Goal: Transaction & Acquisition: Obtain resource

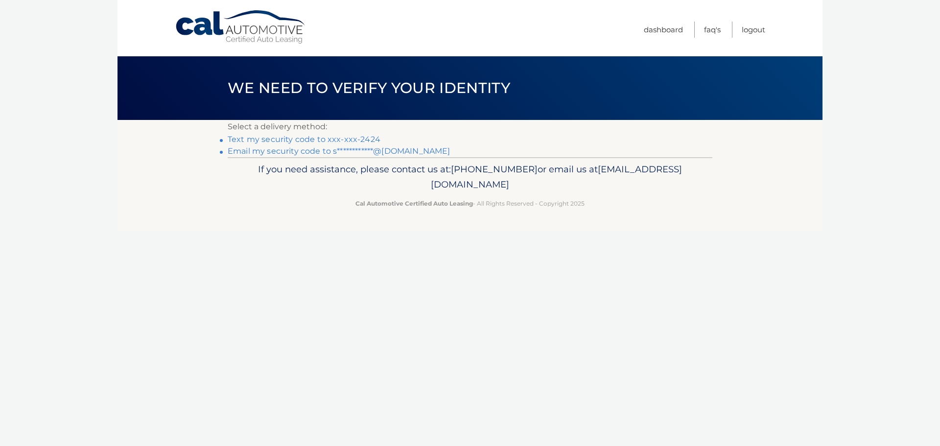
click at [332, 139] on link "Text my security code to xxx-xxx-2424" at bounding box center [304, 139] width 153 height 9
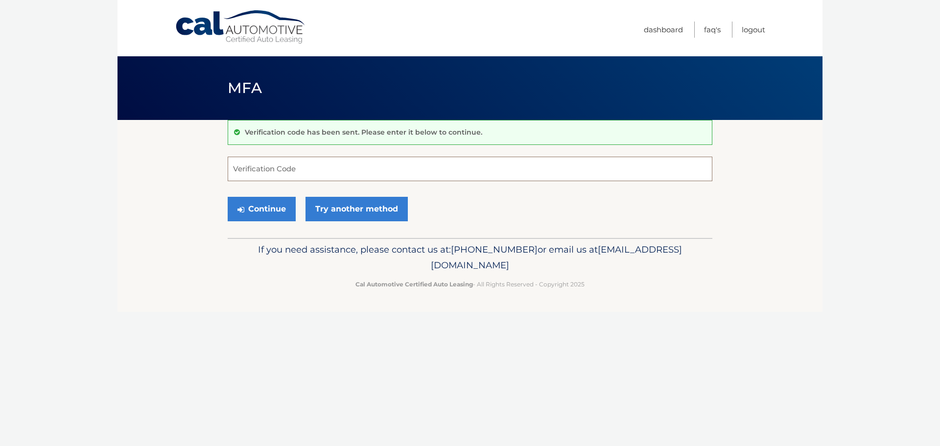
click at [386, 169] on input "Verification Code" at bounding box center [470, 169] width 485 height 24
type input "092785"
click at [282, 210] on button "Continue" at bounding box center [262, 209] width 68 height 24
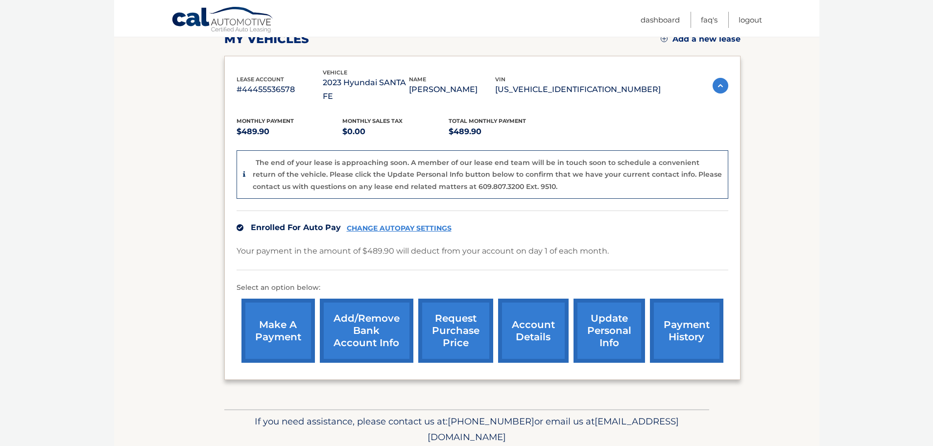
scroll to position [171, 0]
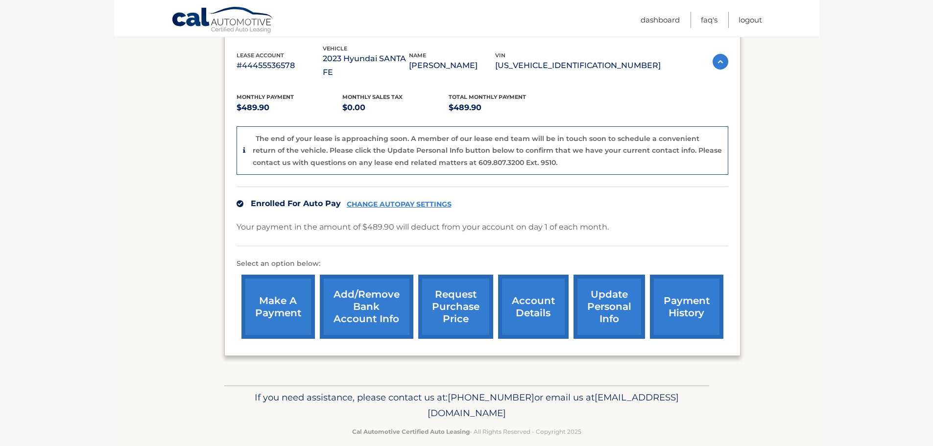
click at [520, 300] on link "account details" at bounding box center [533, 307] width 70 height 64
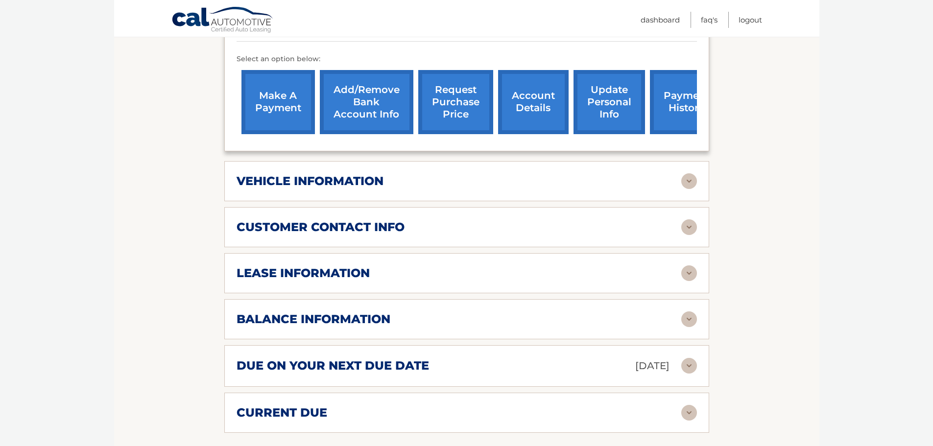
scroll to position [392, 0]
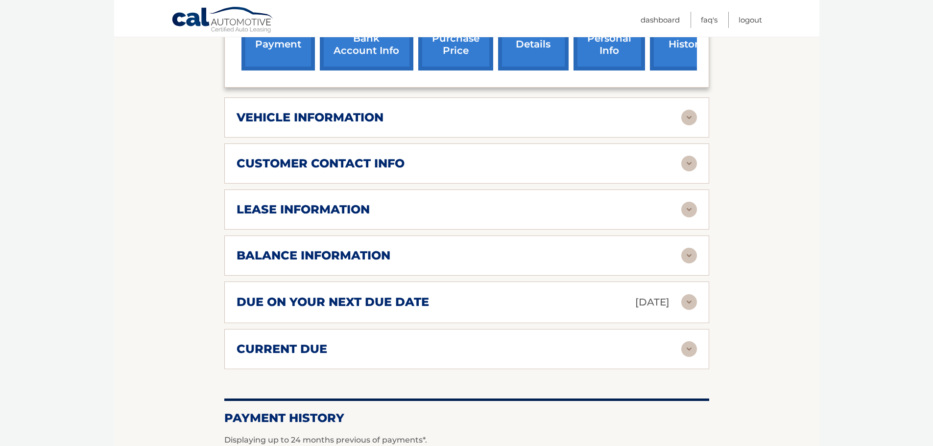
click at [390, 248] on h2 "balance information" at bounding box center [313, 255] width 154 height 15
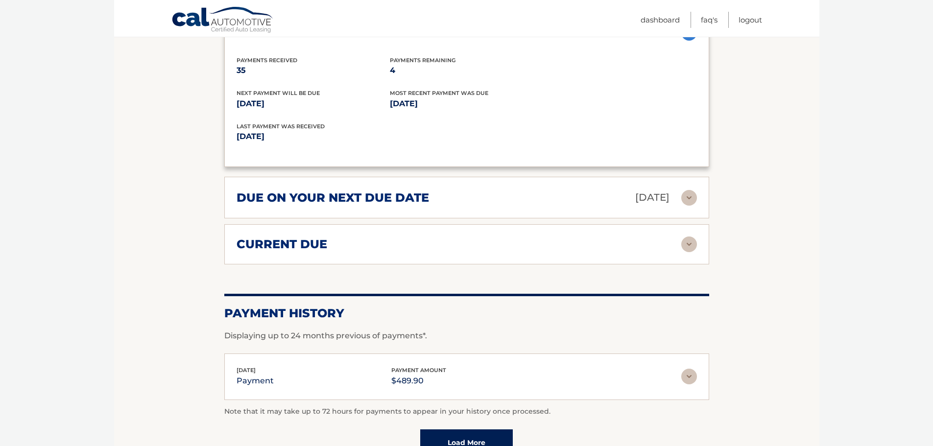
scroll to position [636, 0]
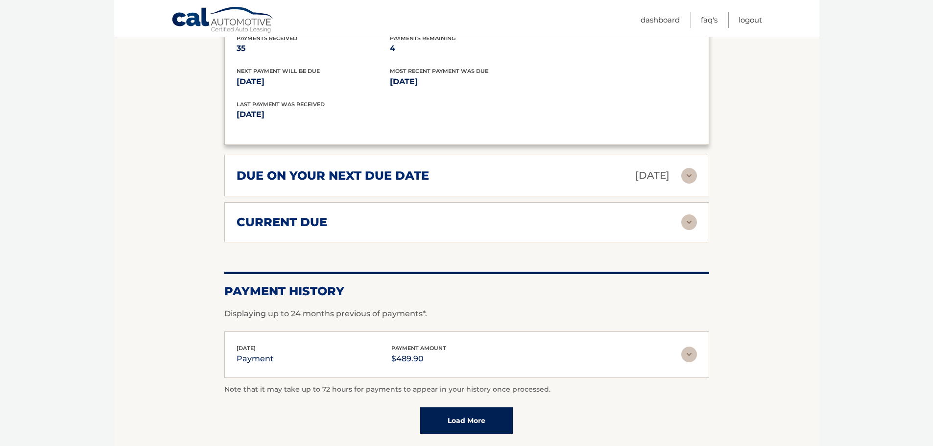
click at [387, 215] on div "current due" at bounding box center [458, 222] width 445 height 15
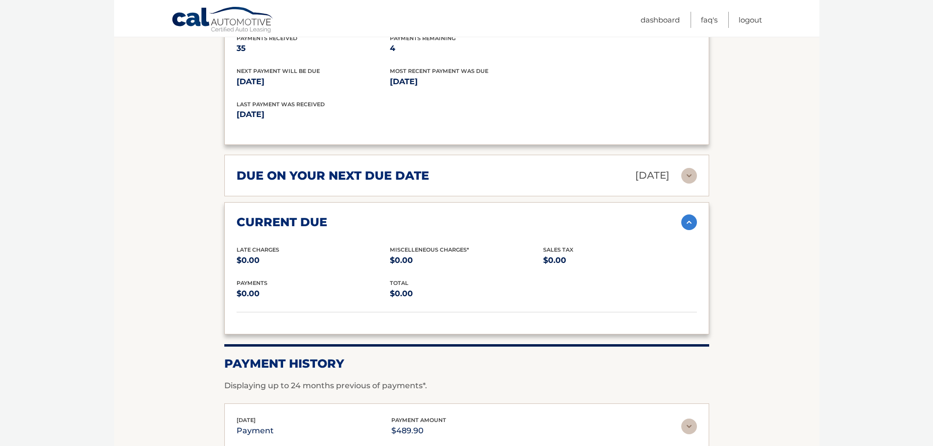
click at [657, 167] on p "[DATE]" at bounding box center [652, 175] width 34 height 17
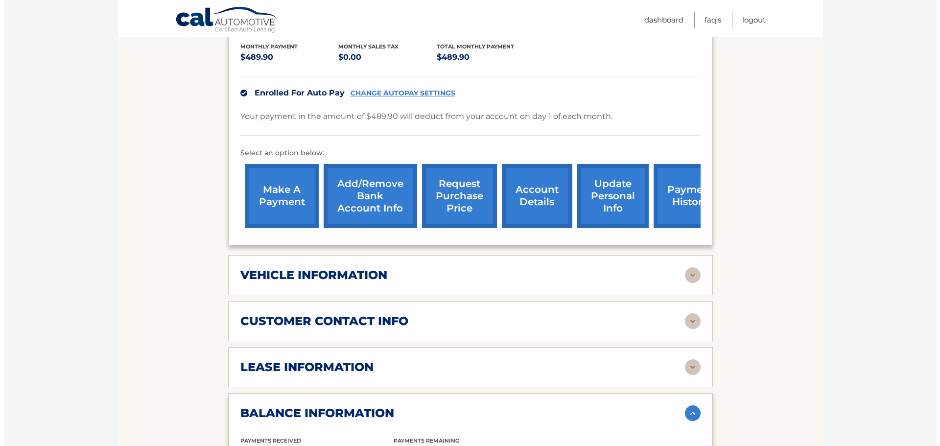
scroll to position [186, 0]
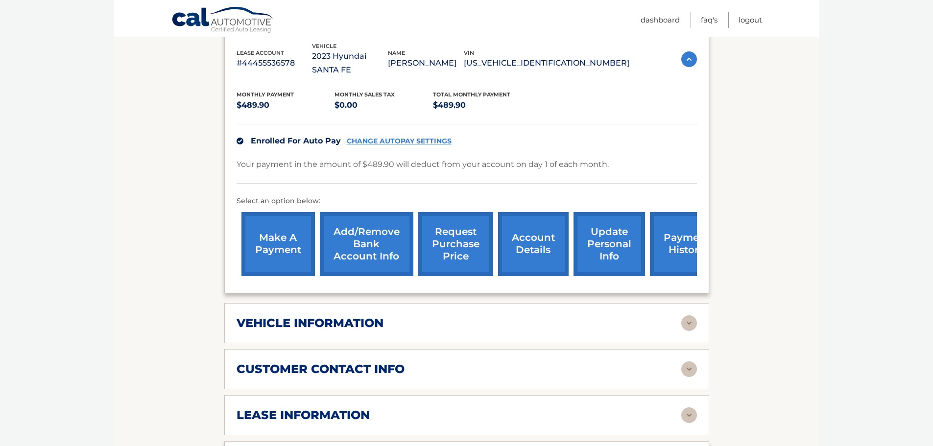
click at [457, 230] on link "request purchase price" at bounding box center [455, 244] width 75 height 64
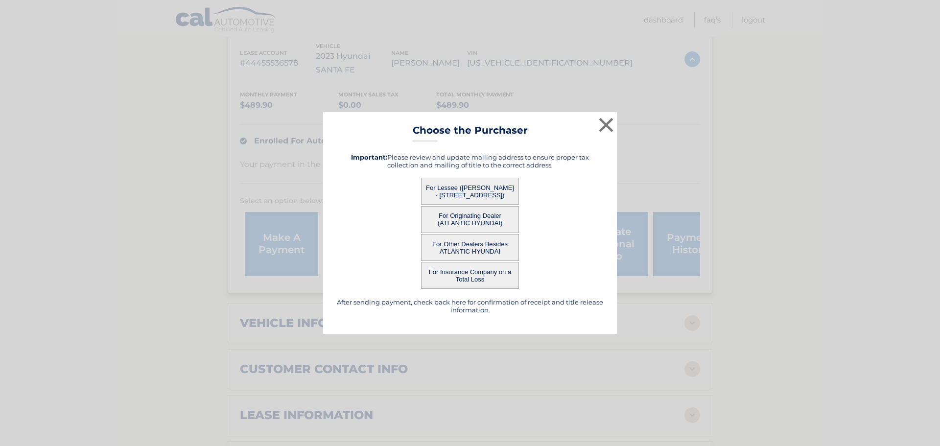
click at [485, 185] on button "For Lessee ([PERSON_NAME] - [STREET_ADDRESS])" at bounding box center [470, 191] width 98 height 27
click at [461, 190] on button "For Lessee ([PERSON_NAME] - [STREET_ADDRESS])" at bounding box center [470, 191] width 98 height 27
click at [461, 192] on button "For Lessee ([PERSON_NAME] - [STREET_ADDRESS])" at bounding box center [470, 191] width 98 height 27
click at [462, 192] on button "For Lessee ([PERSON_NAME] - [STREET_ADDRESS])" at bounding box center [470, 191] width 98 height 27
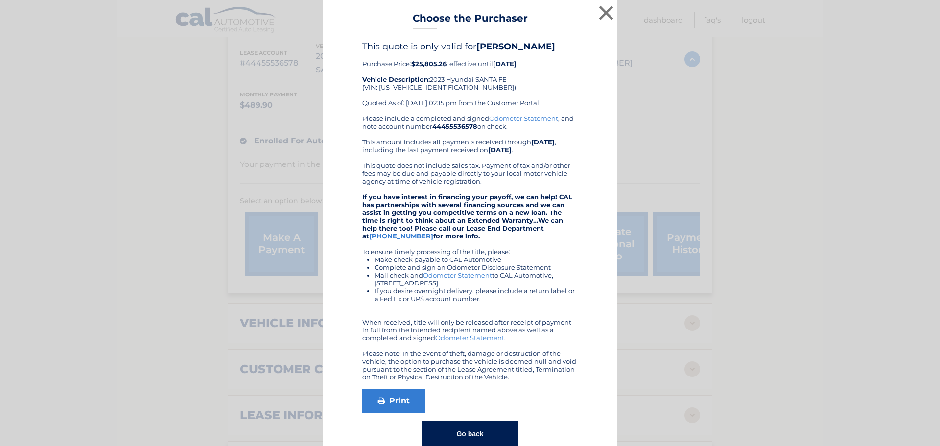
click at [462, 191] on div "Please include a completed and signed Odometer Statement , and note account num…" at bounding box center [469, 248] width 215 height 266
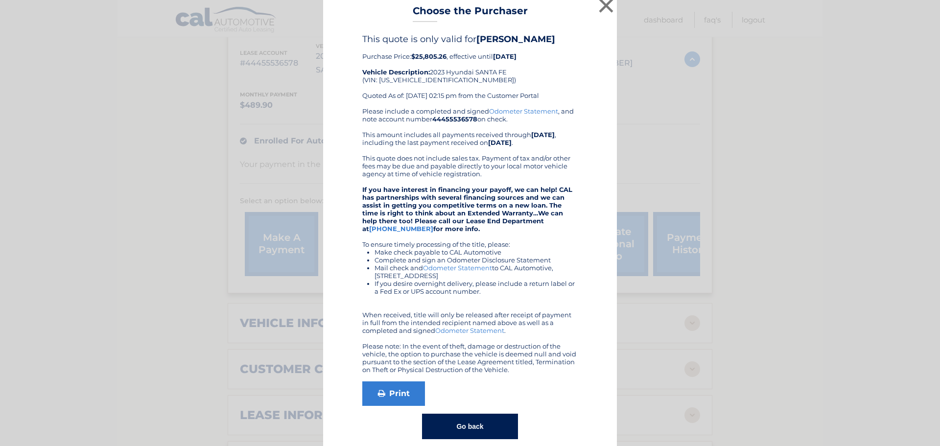
scroll to position [0, 0]
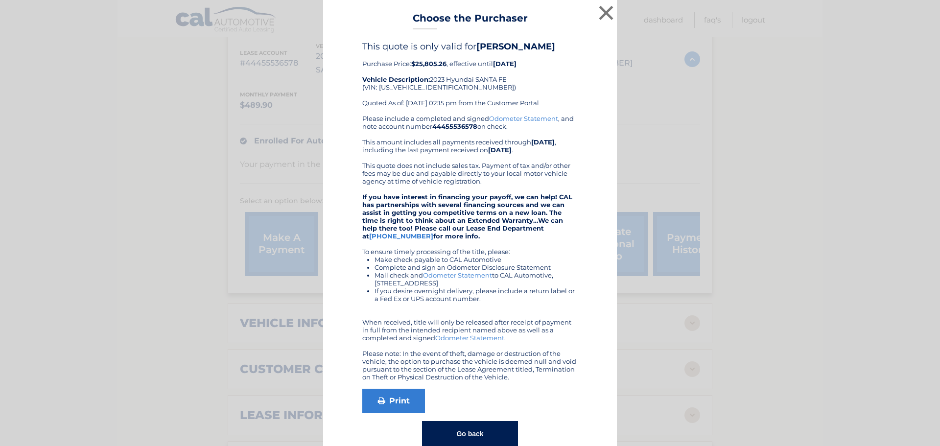
drag, startPoint x: 420, startPoint y: 65, endPoint x: 520, endPoint y: 67, distance: 100.9
click at [517, 67] on div "This quote is only valid for [PERSON_NAME] Purchase Price: $25,805.26 , effecti…" at bounding box center [469, 77] width 215 height 73
click at [540, 86] on div "This quote is only valid for [PERSON_NAME] Purchase Price: $25,805.26 , effecti…" at bounding box center [469, 77] width 215 height 73
click at [446, 76] on div "This quote is only valid for [PERSON_NAME] Purchase Price: $25,805.26 , effecti…" at bounding box center [469, 77] width 215 height 73
drag, startPoint x: 483, startPoint y: 195, endPoint x: 525, endPoint y: 204, distance: 43.1
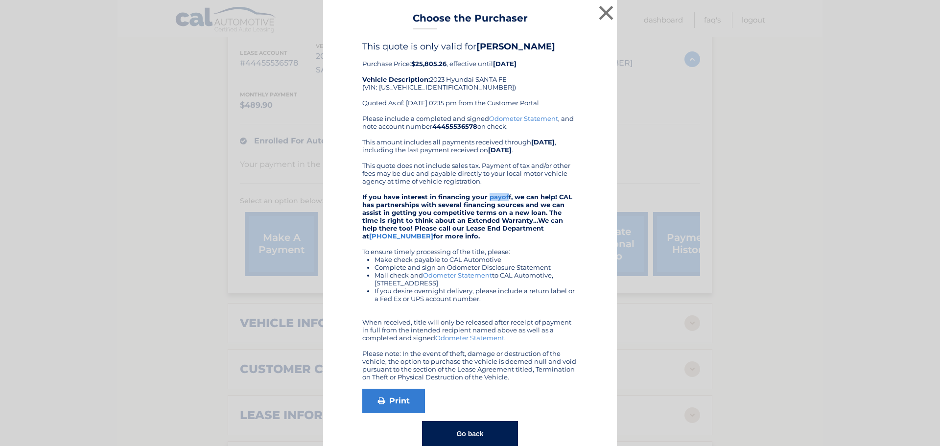
click at [516, 202] on strong "If you have interest in financing your payoff, we can help! CAL has partnership…" at bounding box center [467, 216] width 210 height 47
click at [528, 204] on strong "If you have interest in financing your payoff, we can help! CAL has partnership…" at bounding box center [467, 216] width 210 height 47
click at [475, 211] on strong "If you have interest in financing your payoff, we can help! CAL has partnership…" at bounding box center [467, 216] width 210 height 47
drag, startPoint x: 380, startPoint y: 208, endPoint x: 521, endPoint y: 205, distance: 141.5
click at [521, 205] on strong "If you have interest in financing your payoff, we can help! CAL has partnership…" at bounding box center [467, 216] width 210 height 47
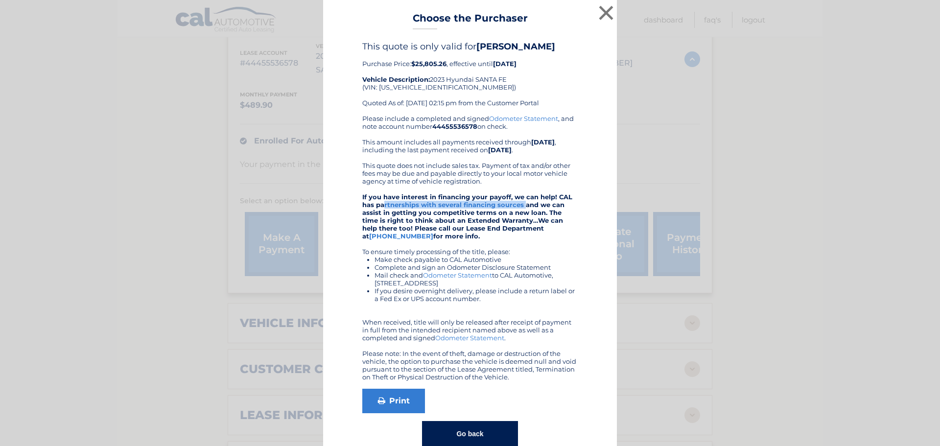
click at [521, 205] on strong "If you have interest in financing your payoff, we can help! CAL has partnership…" at bounding box center [467, 216] width 210 height 47
click at [504, 215] on strong "If you have interest in financing your payoff, we can help! CAL has partnership…" at bounding box center [467, 216] width 210 height 47
click at [453, 238] on div "Please include a completed and signed Odometer Statement , and note account num…" at bounding box center [469, 248] width 215 height 266
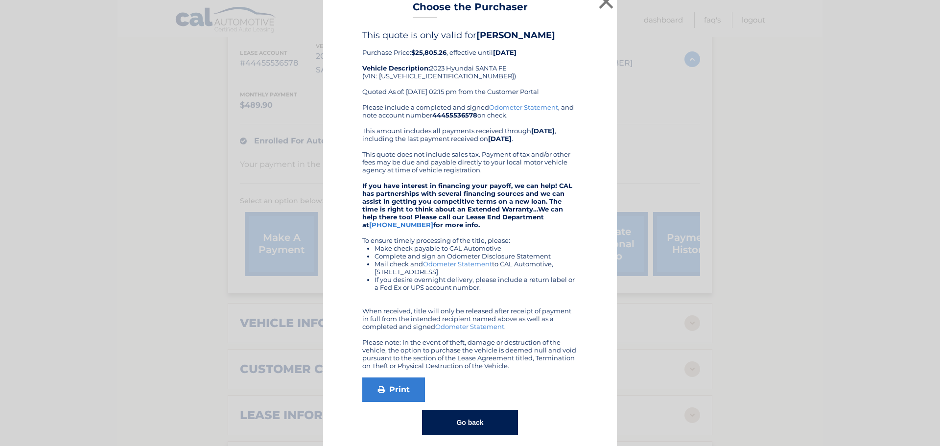
scroll to position [21, 0]
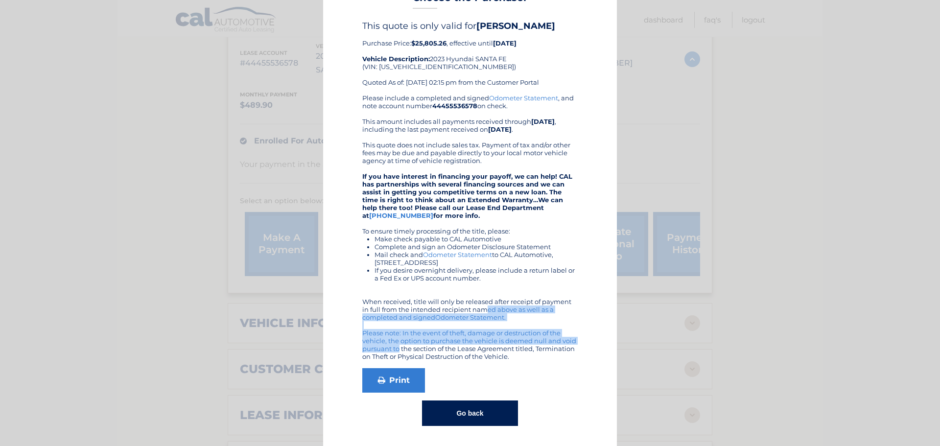
drag, startPoint x: 427, startPoint y: 307, endPoint x: 540, endPoint y: 338, distance: 117.7
click at [540, 338] on div "Please include a completed and signed Odometer Statement , and note account num…" at bounding box center [469, 227] width 215 height 266
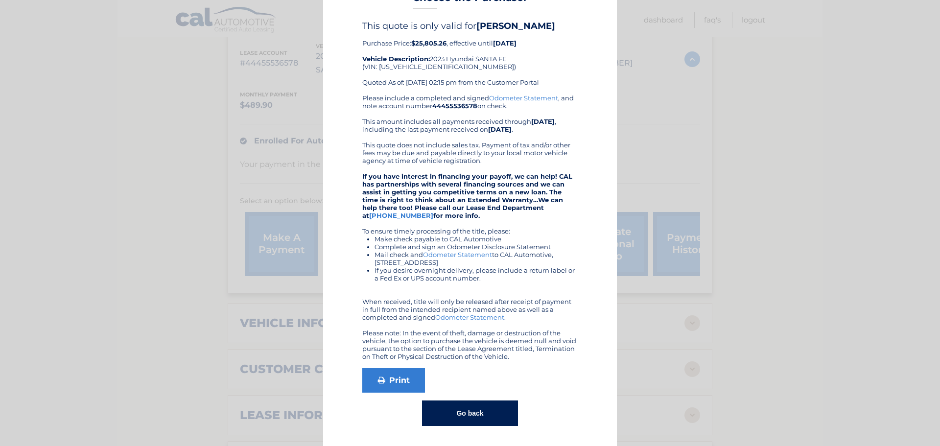
click at [539, 353] on div "Please include a completed and signed Odometer Statement , and note account num…" at bounding box center [469, 227] width 215 height 266
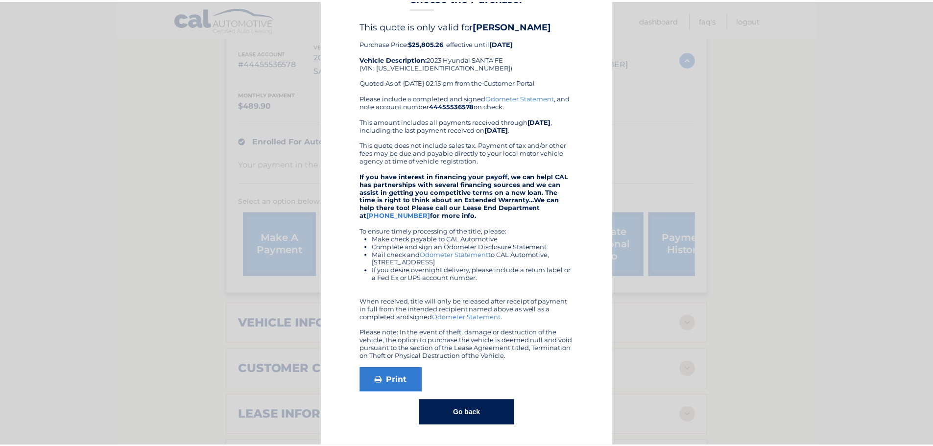
scroll to position [0, 0]
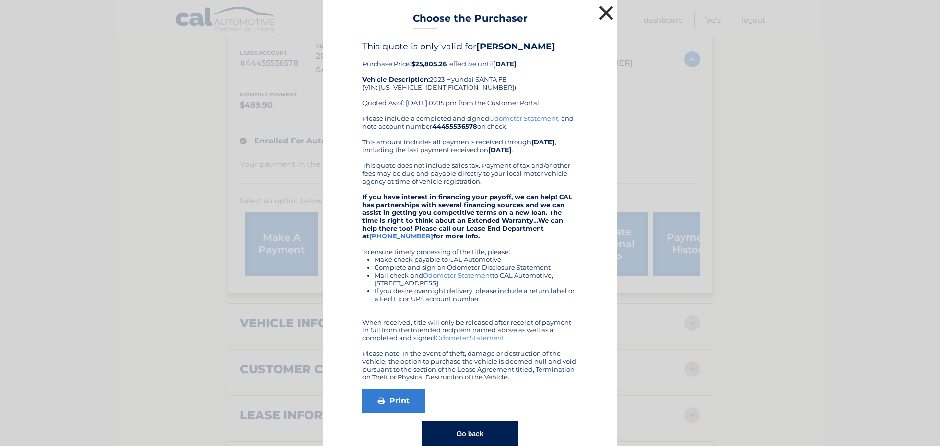
click at [599, 17] on button "×" at bounding box center [606, 13] width 20 height 20
